Goal: Task Accomplishment & Management: Use online tool/utility

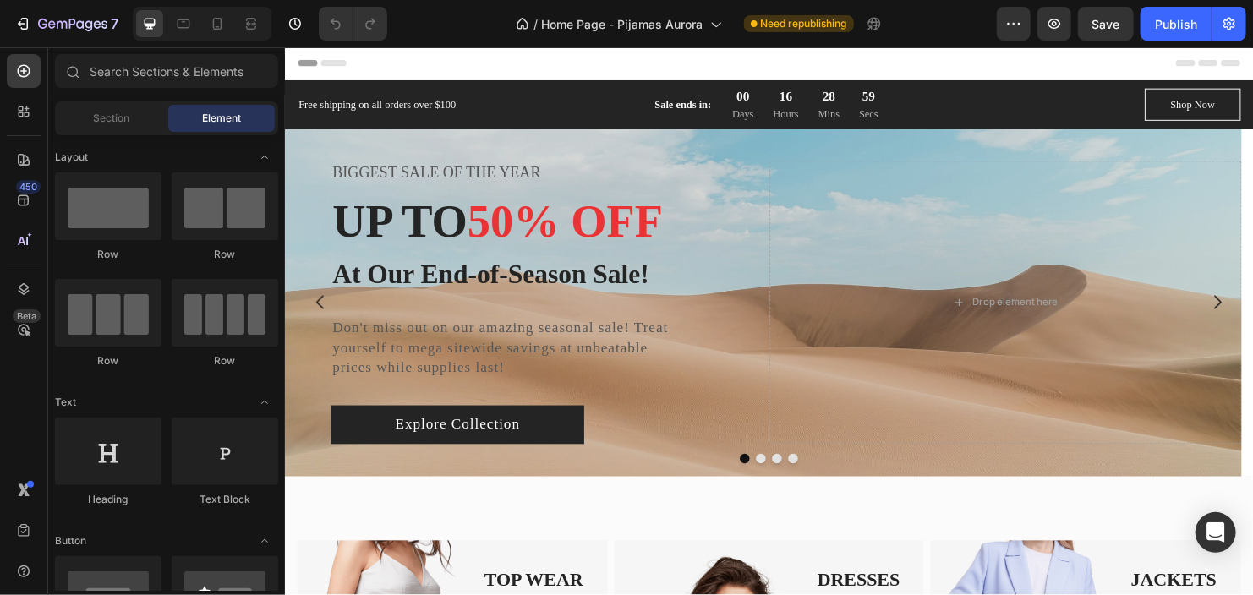
click at [328, 67] on span "Header" at bounding box center [334, 63] width 37 height 17
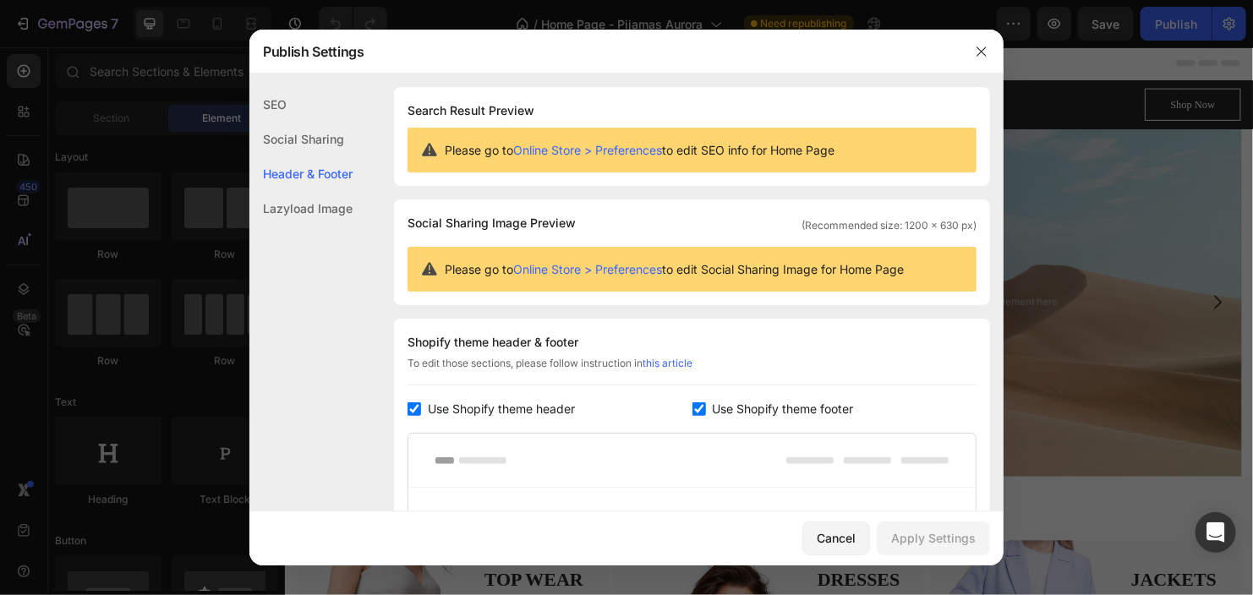
scroll to position [227, 0]
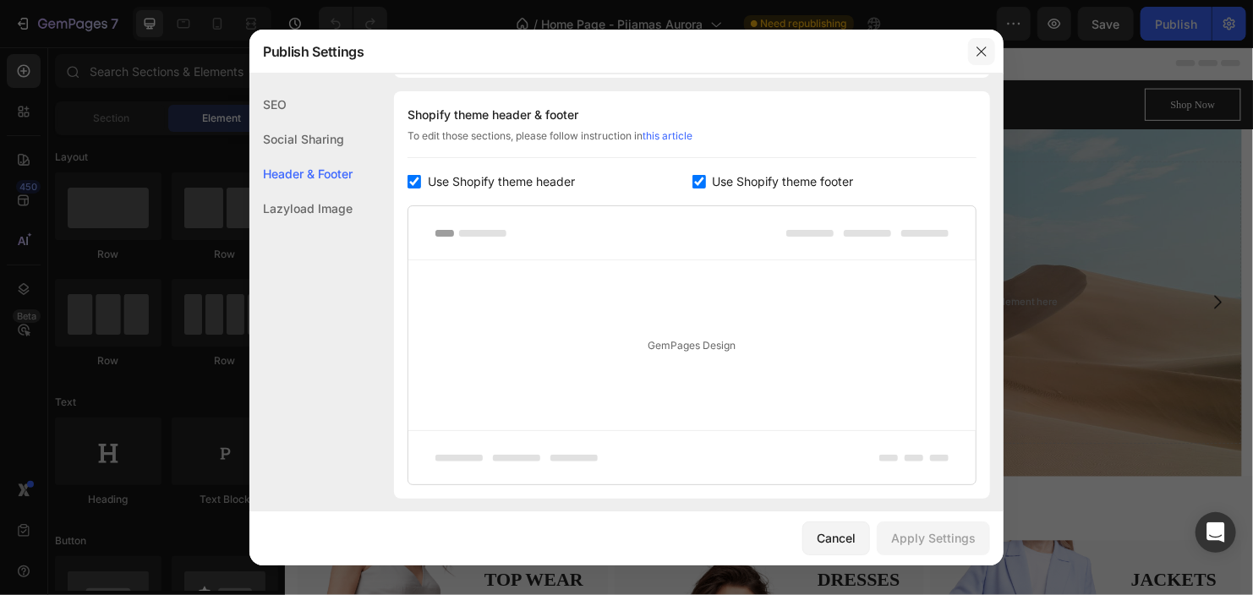
click at [985, 53] on icon "button" at bounding box center [982, 52] width 14 height 14
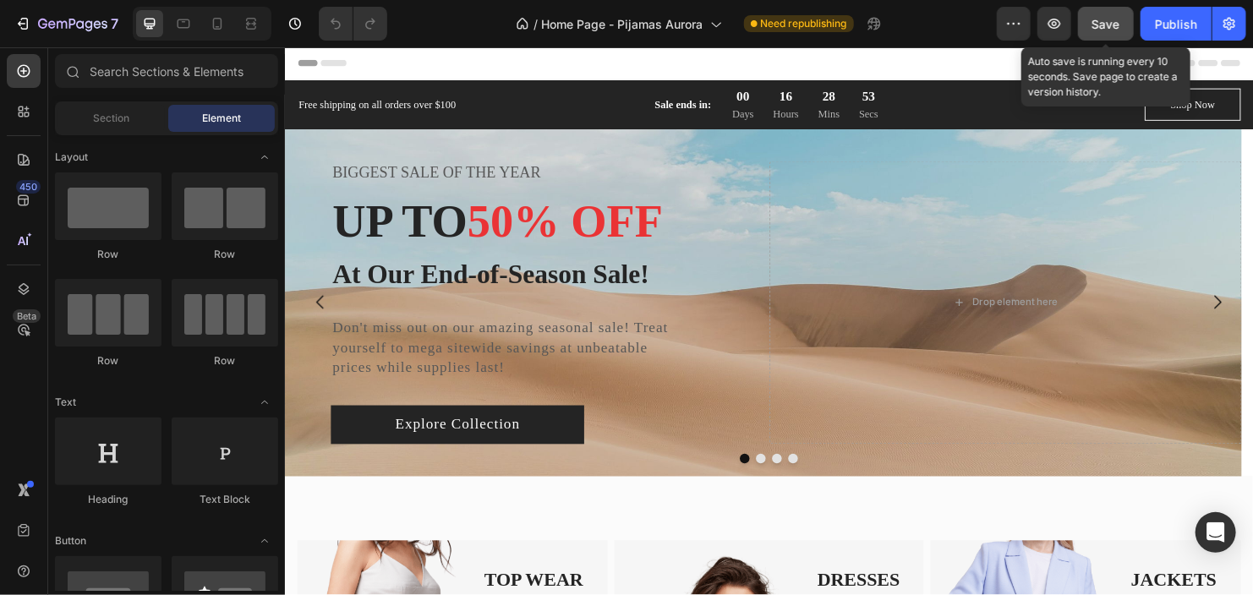
click at [1109, 35] on button "Save" at bounding box center [1106, 24] width 56 height 34
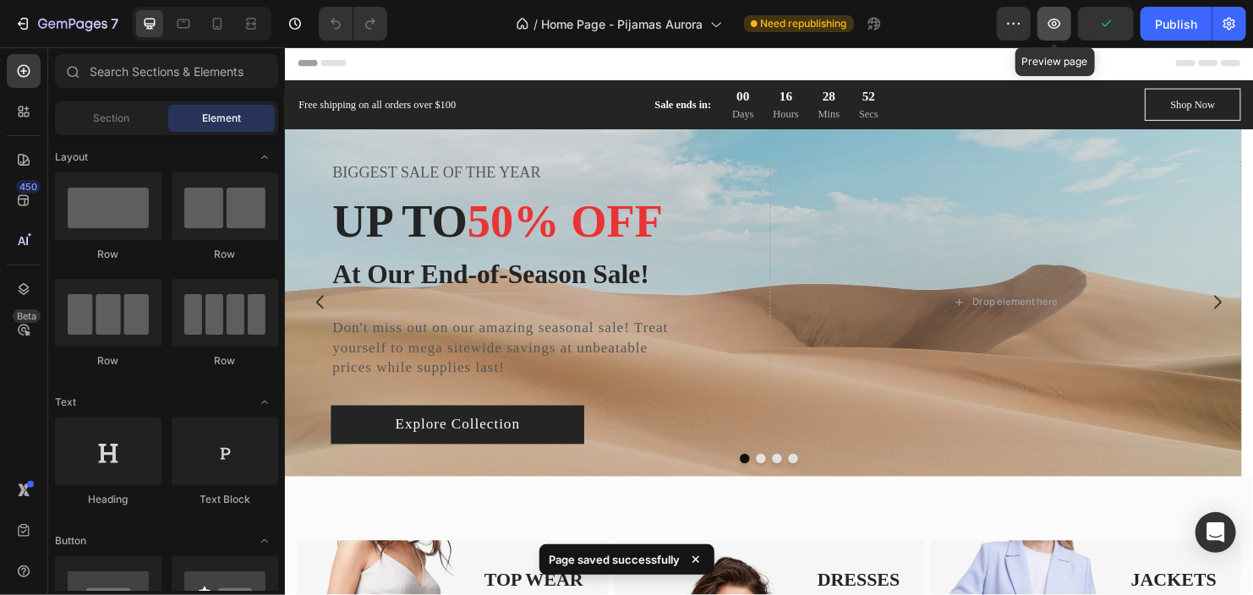
click at [1054, 34] on button "button" at bounding box center [1054, 24] width 34 height 34
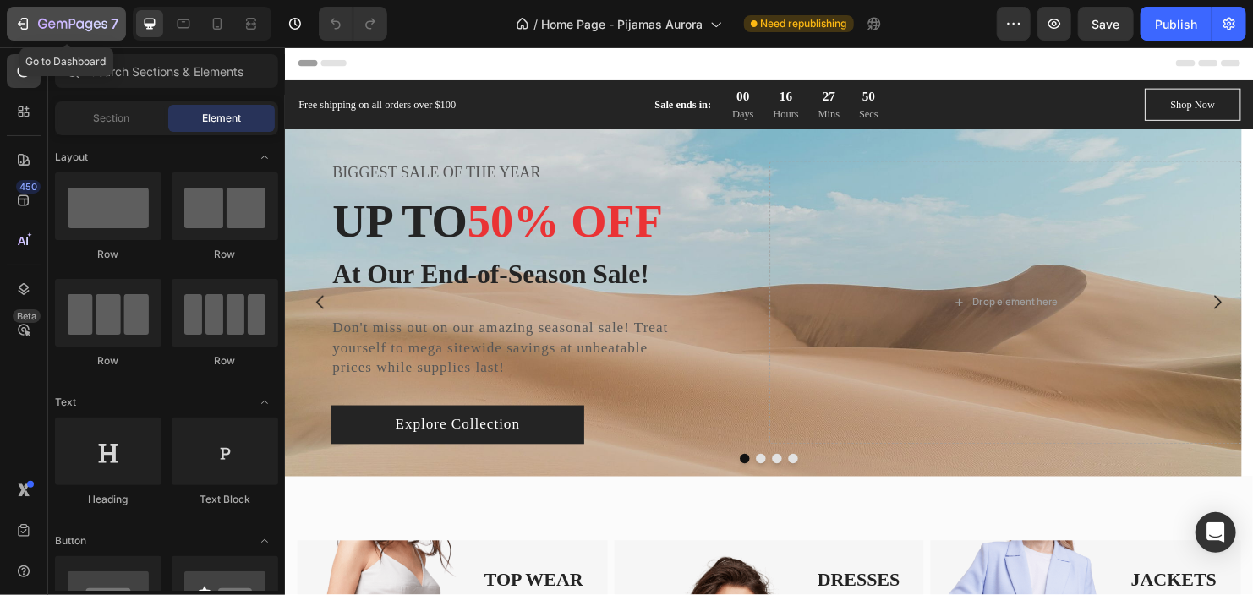
click at [25, 22] on icon "button" at bounding box center [22, 23] width 17 height 17
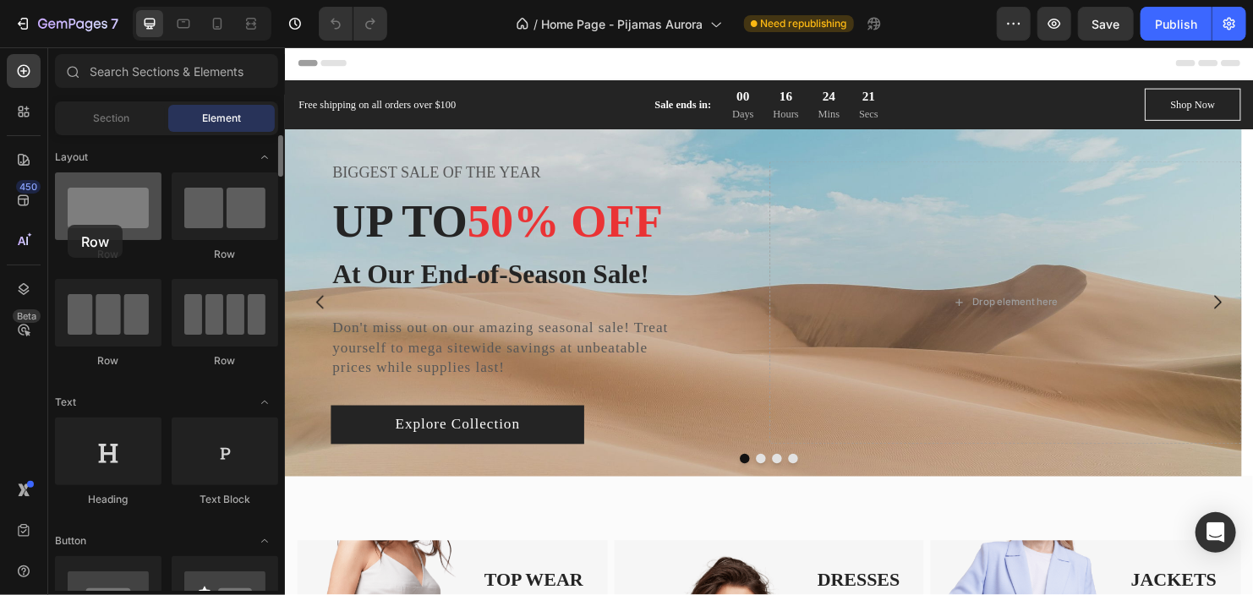
drag, startPoint x: 134, startPoint y: 222, endPoint x: 68, endPoint y: 225, distance: 66.0
click at [68, 225] on div at bounding box center [108, 206] width 107 height 68
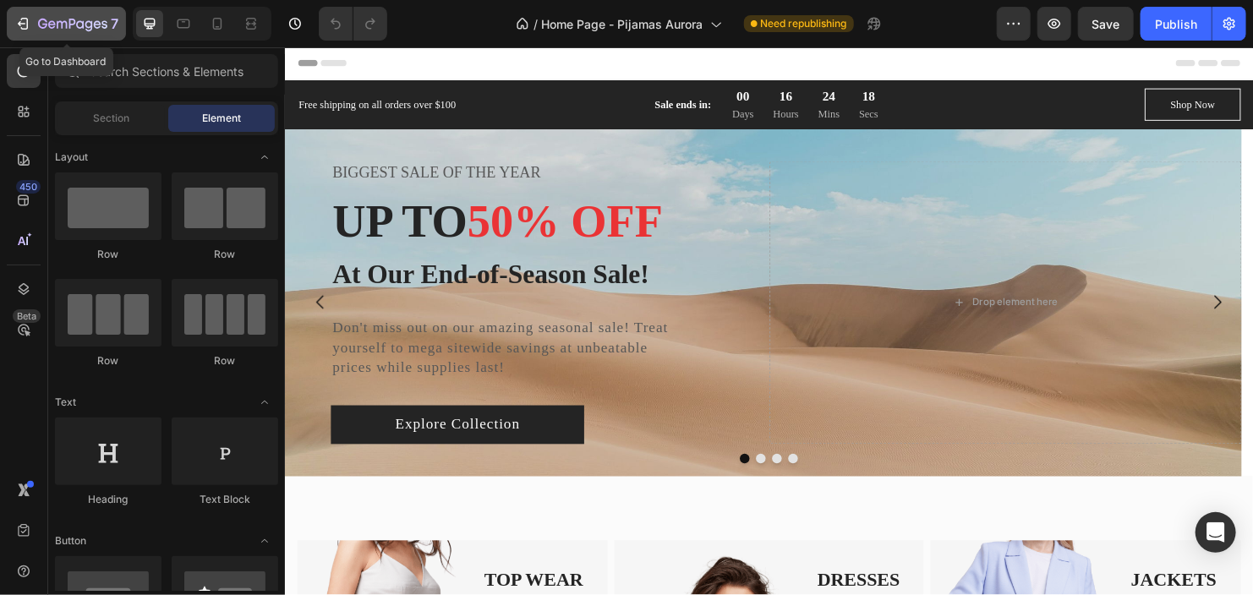
click at [44, 22] on icon "button" at bounding box center [72, 25] width 69 height 14
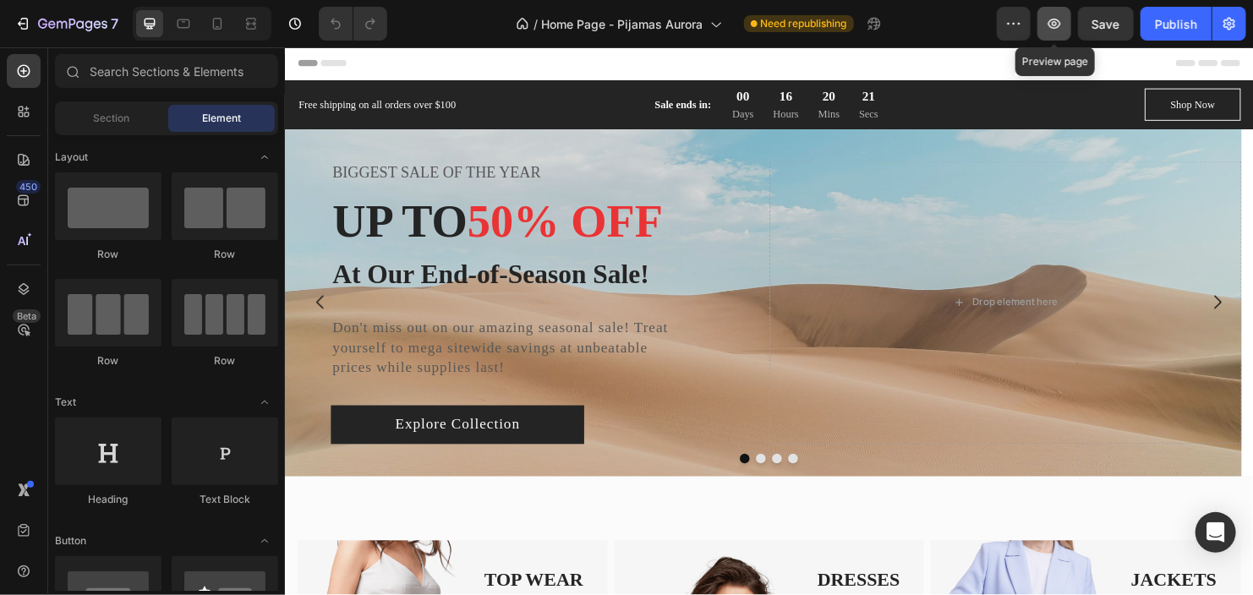
click at [1055, 28] on icon "button" at bounding box center [1054, 24] width 13 height 10
